Goal: Navigation & Orientation: Find specific page/section

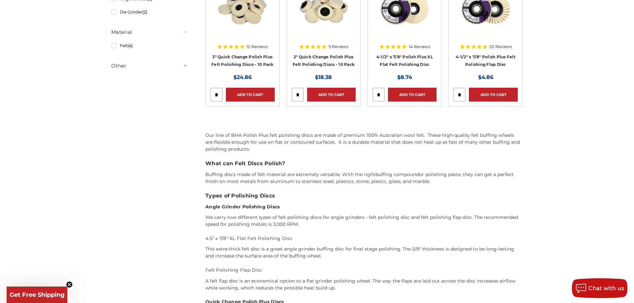
scroll to position [197, 0]
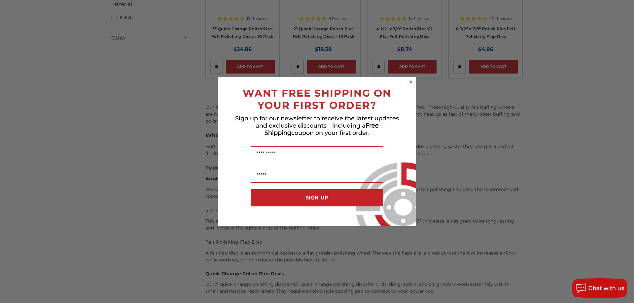
click at [411, 83] on circle "Close dialog" at bounding box center [411, 82] width 6 height 6
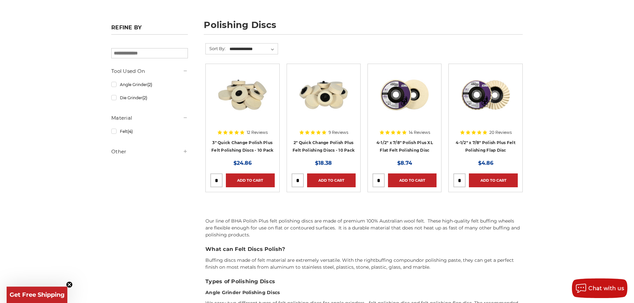
scroll to position [0, 0]
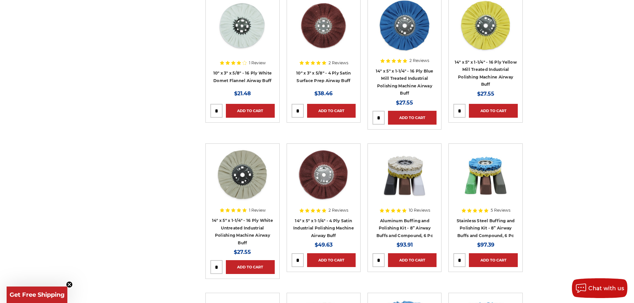
scroll to position [572, 0]
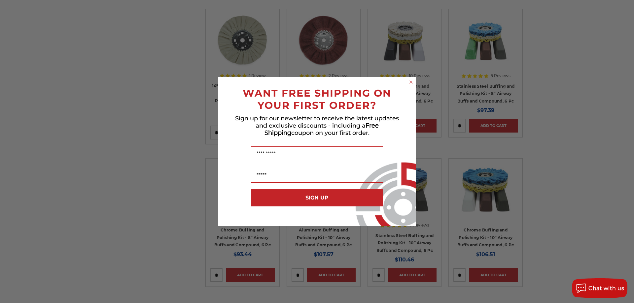
click at [411, 82] on circle "Close dialog" at bounding box center [411, 82] width 6 height 6
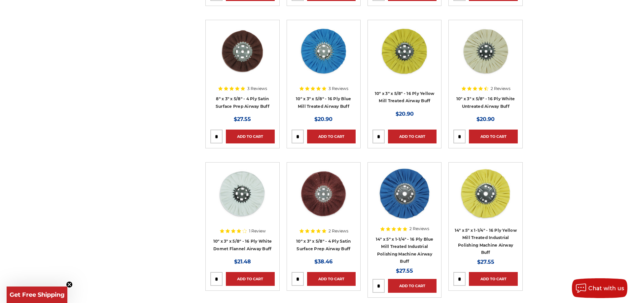
scroll to position [0, 0]
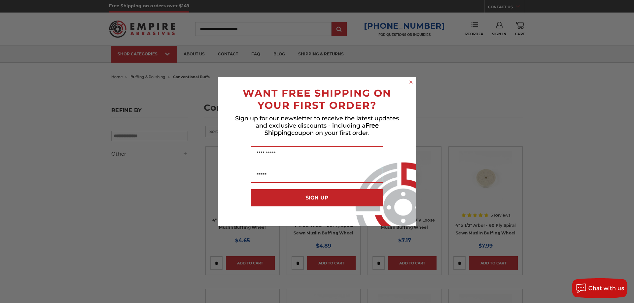
click at [411, 83] on circle "Close dialog" at bounding box center [411, 82] width 6 height 6
click at [411, 84] on circle "Close dialog" at bounding box center [411, 82] width 6 height 6
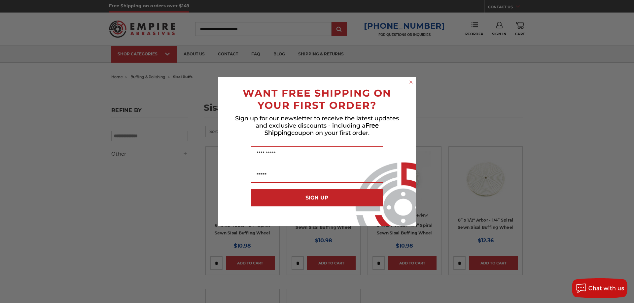
click at [412, 82] on circle "Close dialog" at bounding box center [411, 82] width 6 height 6
